Goal: Task Accomplishment & Management: Use online tool/utility

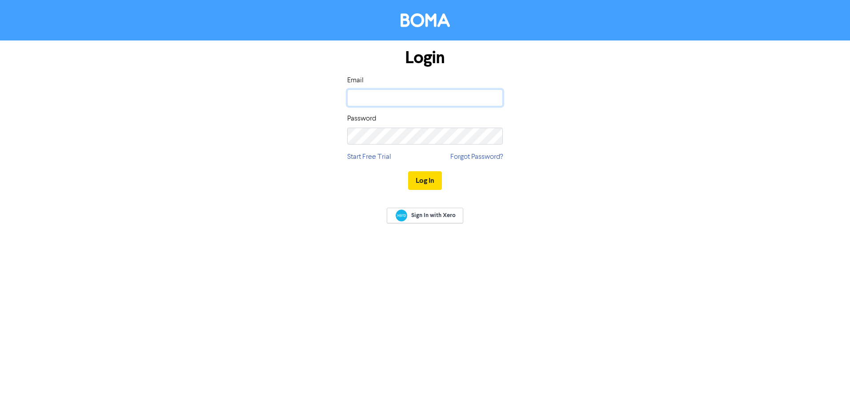
click at [402, 94] on input "email" at bounding box center [425, 97] width 156 height 17
type input "[PERSON_NAME][EMAIL_ADDRESS][DOMAIN_NAME]"
click at [408, 171] on button "Log In" at bounding box center [425, 180] width 34 height 19
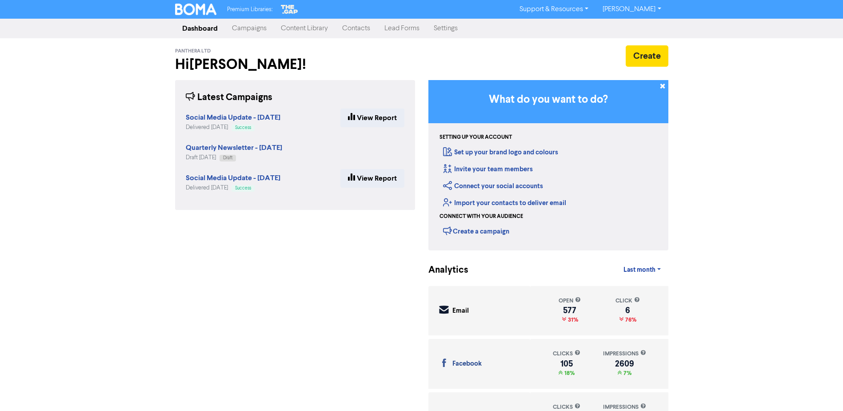
click at [262, 24] on link "Campaigns" at bounding box center [249, 29] width 49 height 18
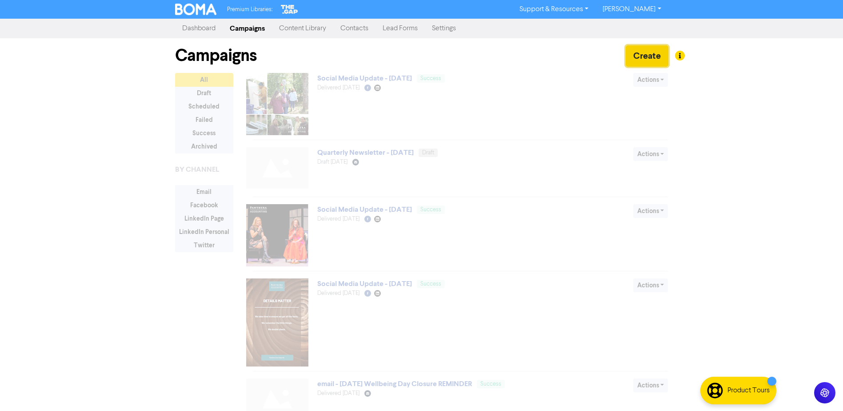
click at [641, 53] on button "Create" at bounding box center [647, 55] width 43 height 21
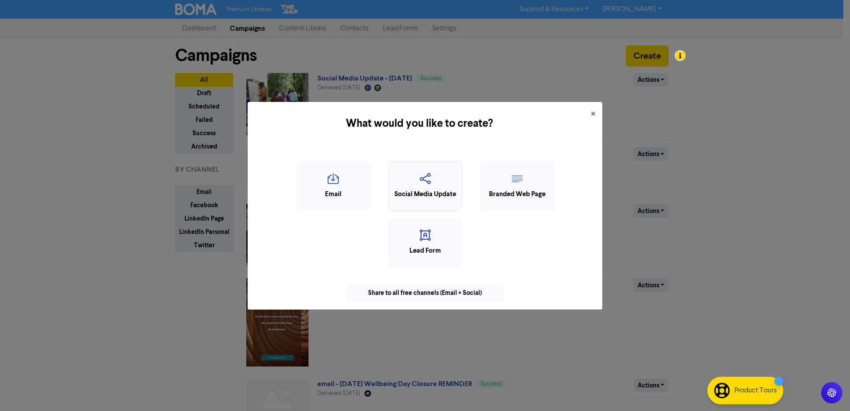
click at [449, 183] on icon "button" at bounding box center [425, 181] width 64 height 17
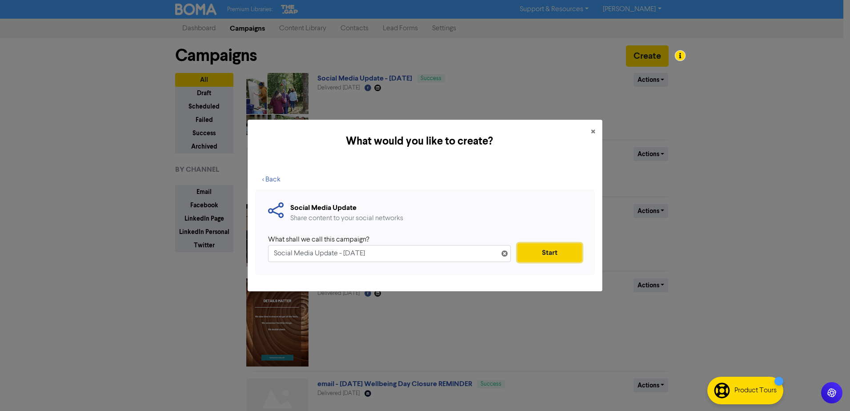
click at [544, 254] on button "Start" at bounding box center [549, 252] width 64 height 19
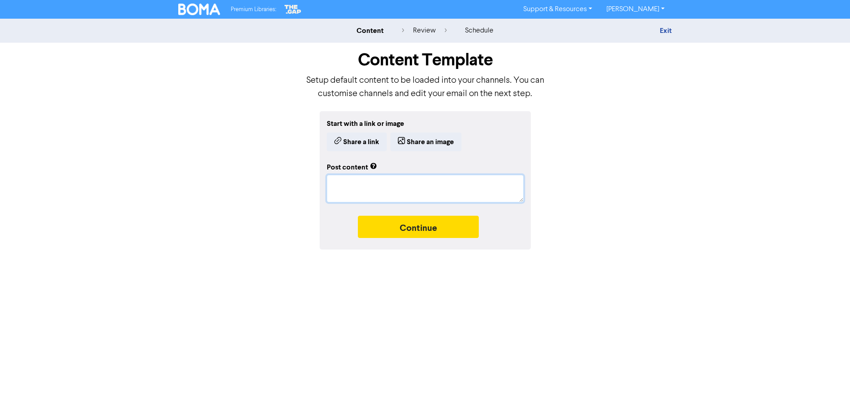
click at [355, 183] on textarea at bounding box center [425, 189] width 197 height 28
paste textarea "💭 “I’ll know my business is thriving when I can look at my bank account without…"
type textarea "x"
type textarea "💭 “I’ll know my business is thriving when I can look at my bank account without…"
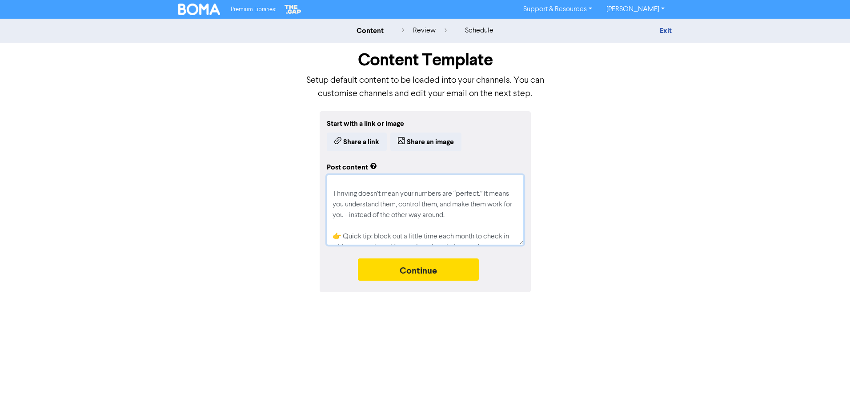
scroll to position [197, 0]
click at [481, 201] on textarea "💭 “I’ll know my business is thriving when I can look at my bank account without…" at bounding box center [425, 210] width 197 height 70
type textarea "x"
type textarea "💭 “I’ll know my business is thriving when I can look at my bank account without…"
type textarea "x"
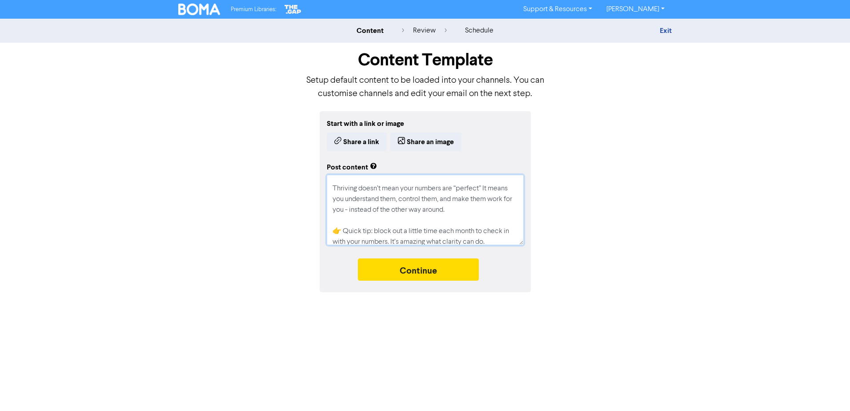
type textarea "💭 “I’ll know my business is thriving when I can look at my bank account without…"
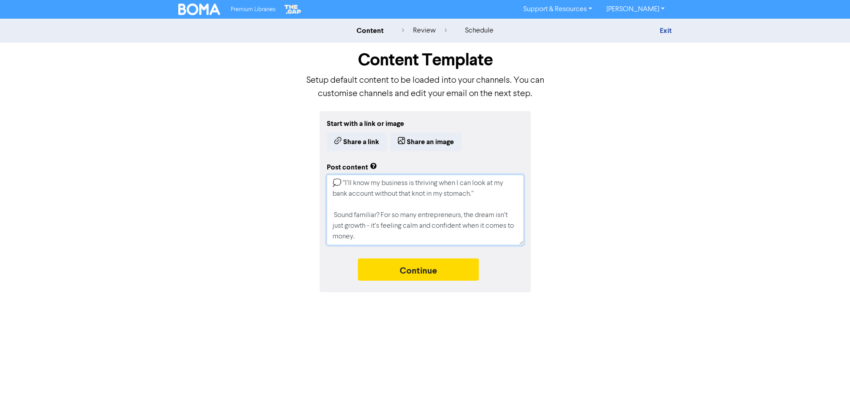
scroll to position [11, 0]
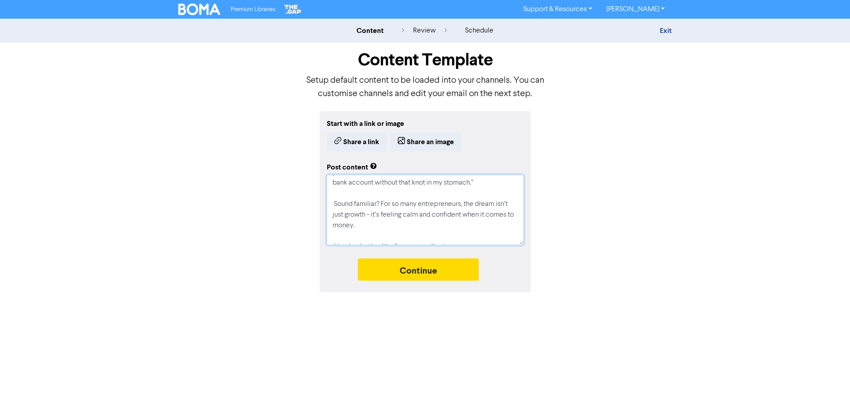
click at [334, 208] on textarea "💭 “I’ll know my business is thriving when I can look at my bank account without…" at bounding box center [425, 210] width 197 height 70
type textarea "x"
type textarea "💭 “I’ll know my business is thriving when I can look at my bank account without…"
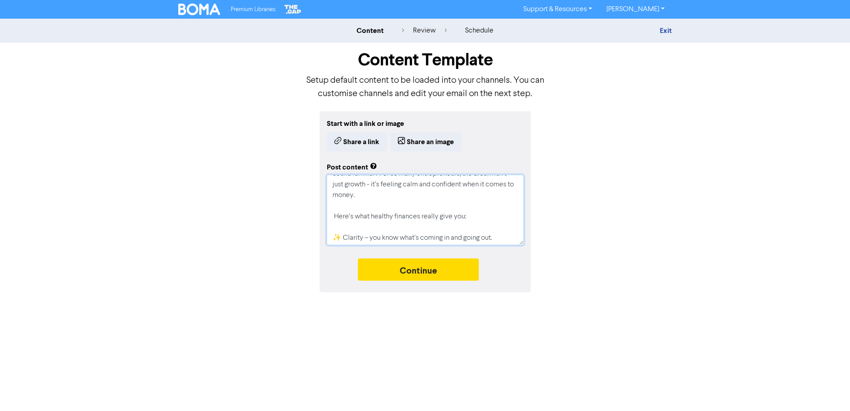
scroll to position [33, 0]
click at [335, 226] on textarea "💭 “I’ll know my business is thriving when I can look at my bank account without…" at bounding box center [425, 210] width 197 height 70
type textarea "x"
type textarea "💭 “I’ll know my business is thriving when I can look at my bank account without…"
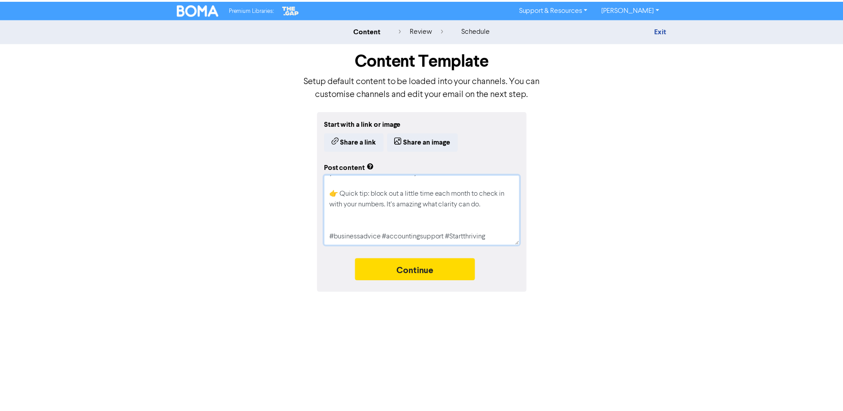
scroll to position [256, 0]
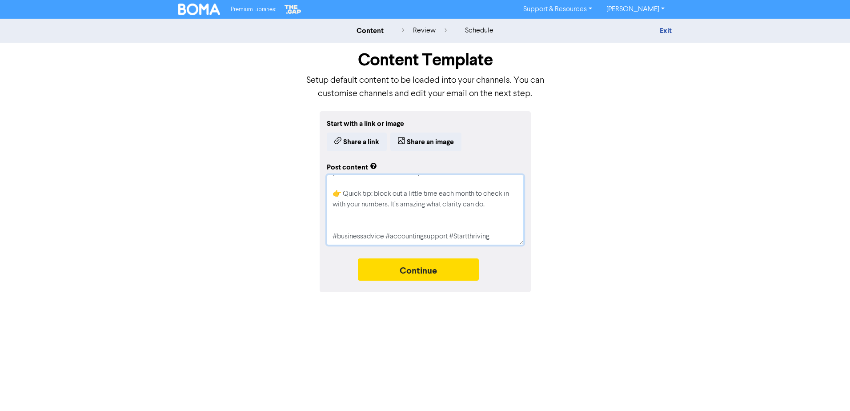
click at [456, 226] on textarea "💭 “I’ll know my business is thriving when I can look at my bank account without…" at bounding box center [425, 210] width 197 height 70
type textarea "x"
type textarea "💭 “I’ll know my business is thriving when I can look at my bank account without…"
type textarea "x"
type textarea "💭 “I’ll know my business is thriving when I can look at my bank account without…"
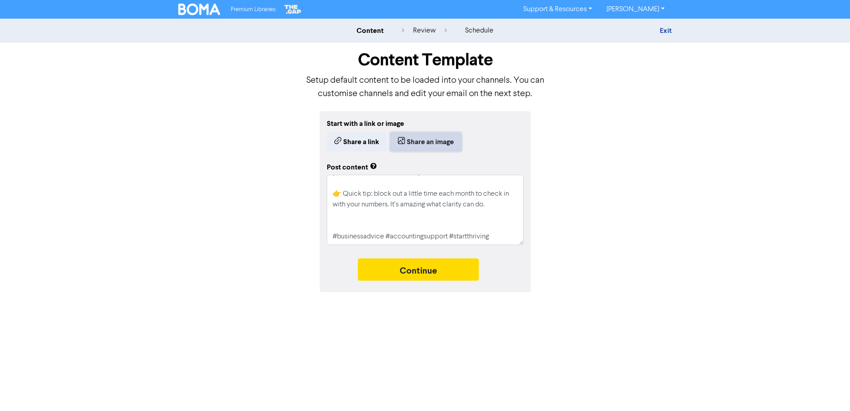
click at [429, 139] on button "Share an image" at bounding box center [425, 141] width 71 height 19
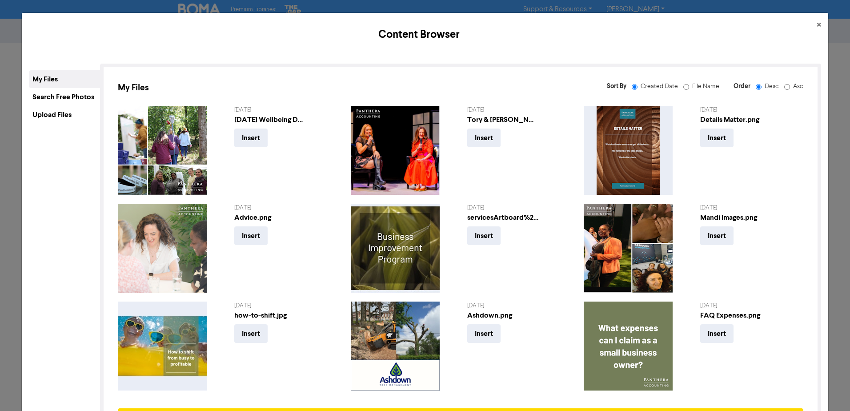
click at [60, 114] on div "Upload Files" at bounding box center [64, 115] width 71 height 18
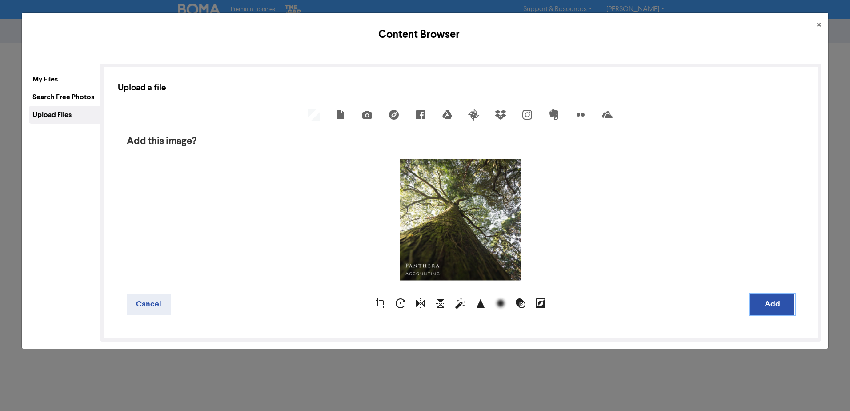
click at [775, 305] on button "Add" at bounding box center [772, 304] width 44 height 21
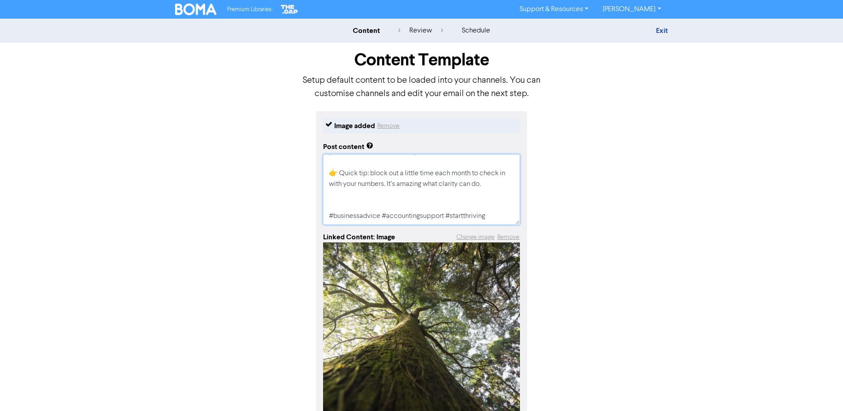
click at [485, 189] on textarea "💭 “I’ll know my business is thriving when I can look at my bank account without…" at bounding box center [421, 189] width 197 height 70
type textarea "x"
type textarea "💭 “I’ll know my business is thriving when I can look at my bank account without…"
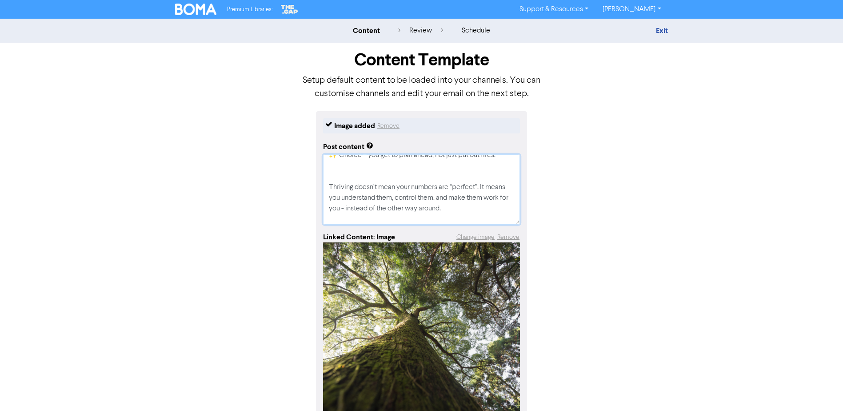
scroll to position [179, 0]
click at [420, 187] on textarea "💭 “I’ll know my business is thriving when I can look at my bank account without…" at bounding box center [421, 189] width 197 height 70
type textarea "x"
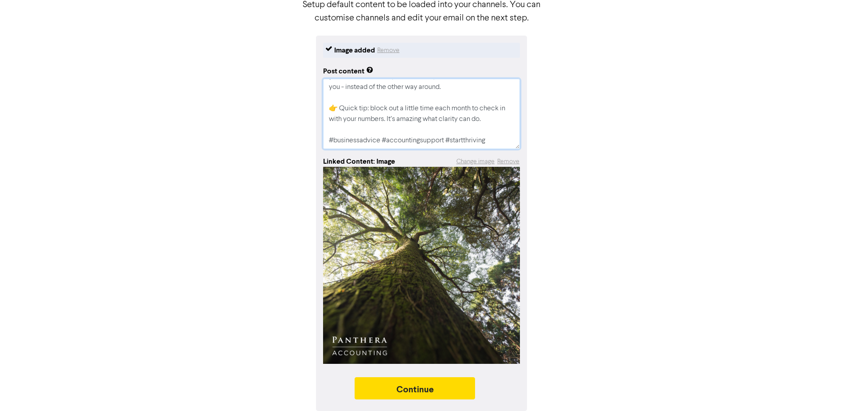
scroll to position [76, 0]
type textarea "💭 “I’ll know my business is thriving when I can look at my bank account without…"
click at [457, 385] on button "Continue" at bounding box center [415, 388] width 121 height 22
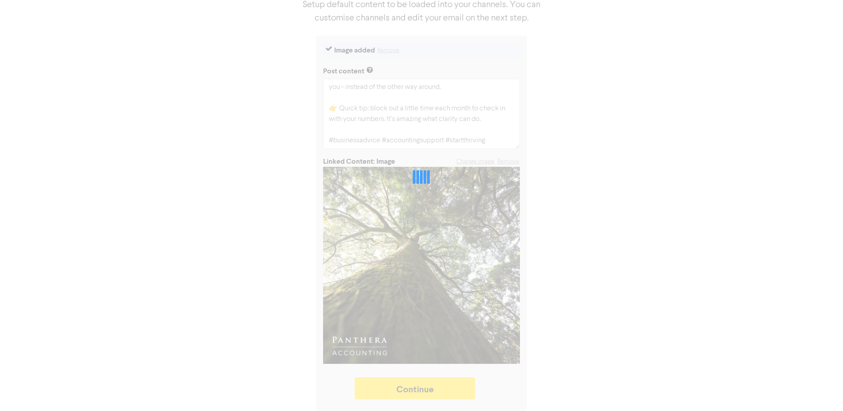
type textarea "x"
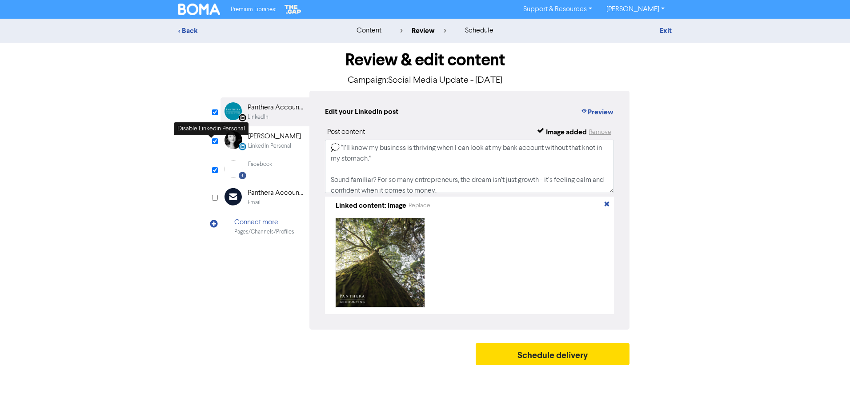
click at [212, 142] on input "checkbox" at bounding box center [215, 141] width 6 height 6
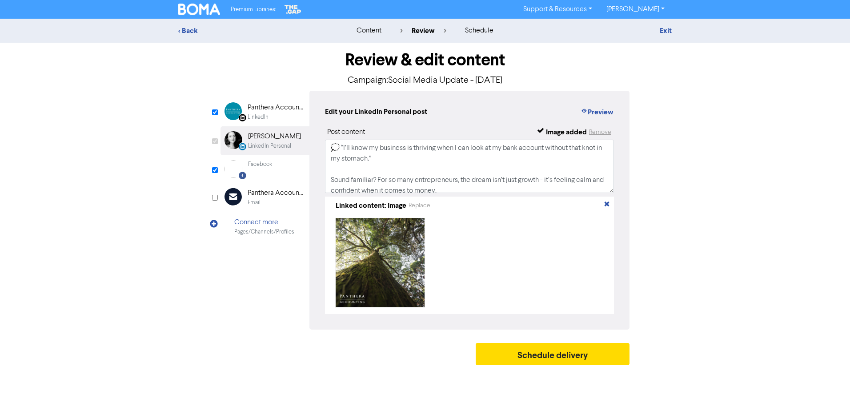
checkbox input "false"
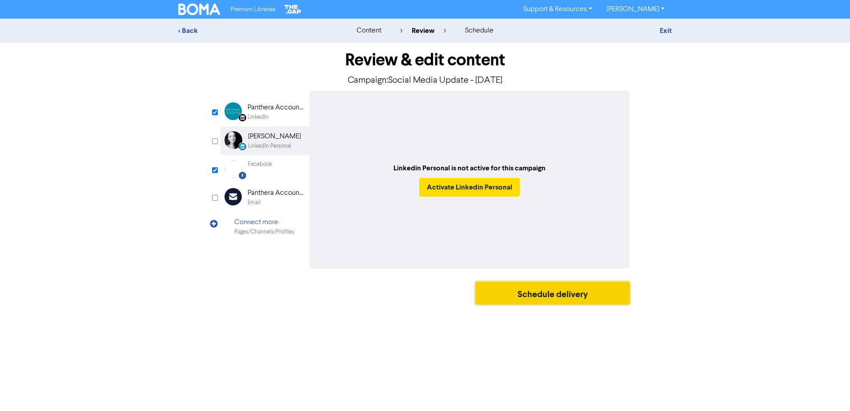
click at [564, 296] on button "Schedule delivery" at bounding box center [552, 293] width 154 height 22
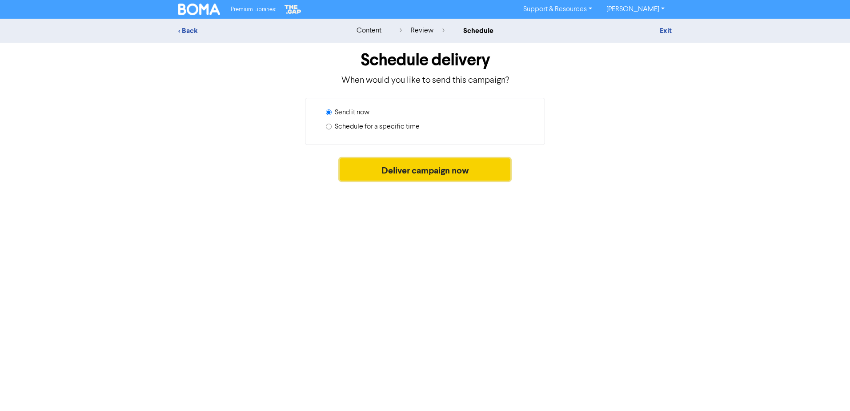
click at [433, 165] on button "Deliver campaign now" at bounding box center [425, 169] width 171 height 22
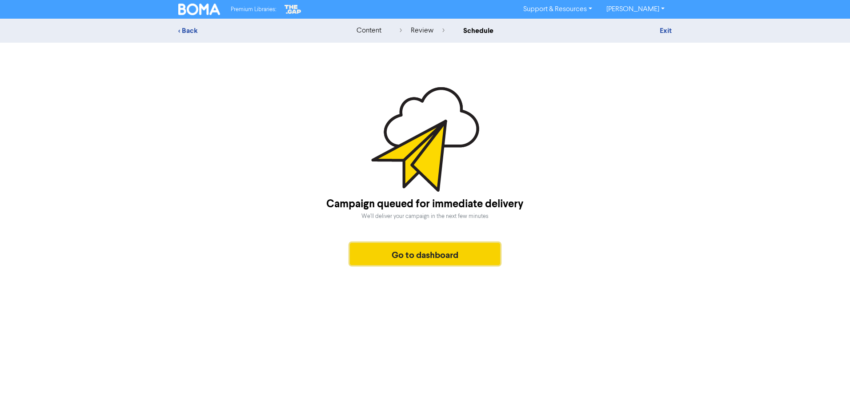
click at [487, 252] on button "Go to dashboard" at bounding box center [425, 254] width 150 height 22
